Goal: Register for event/course

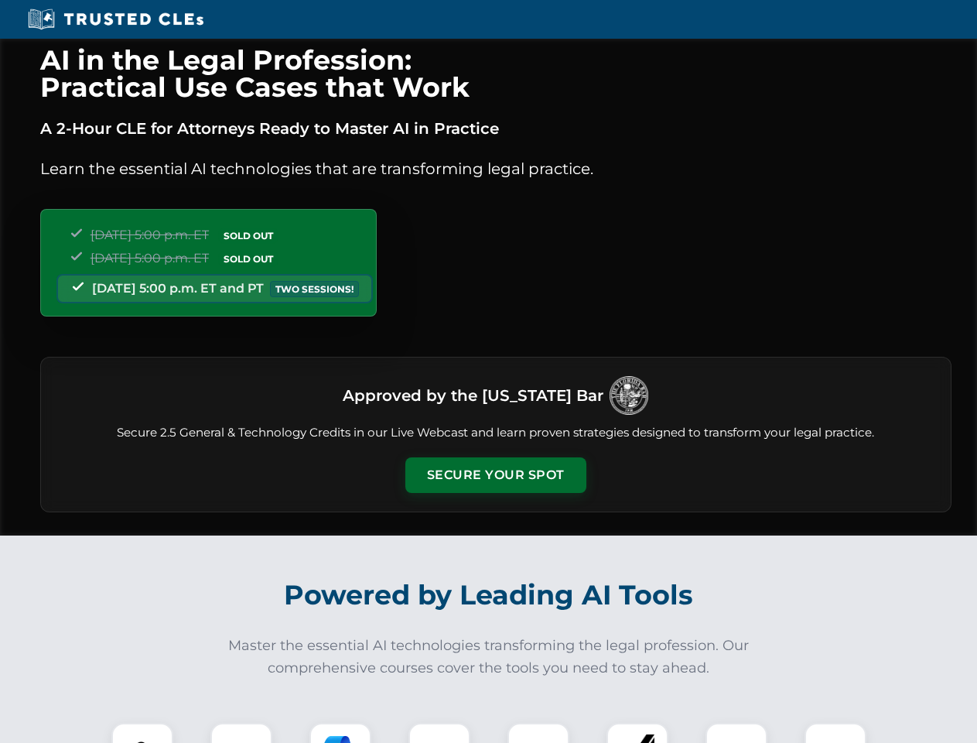
click at [495, 475] on button "Secure Your Spot" at bounding box center [495, 475] width 181 height 36
click at [142, 733] on img at bounding box center [142, 753] width 45 height 45
click at [241, 733] on div at bounding box center [241, 754] width 62 height 62
